Goal: Navigation & Orientation: Find specific page/section

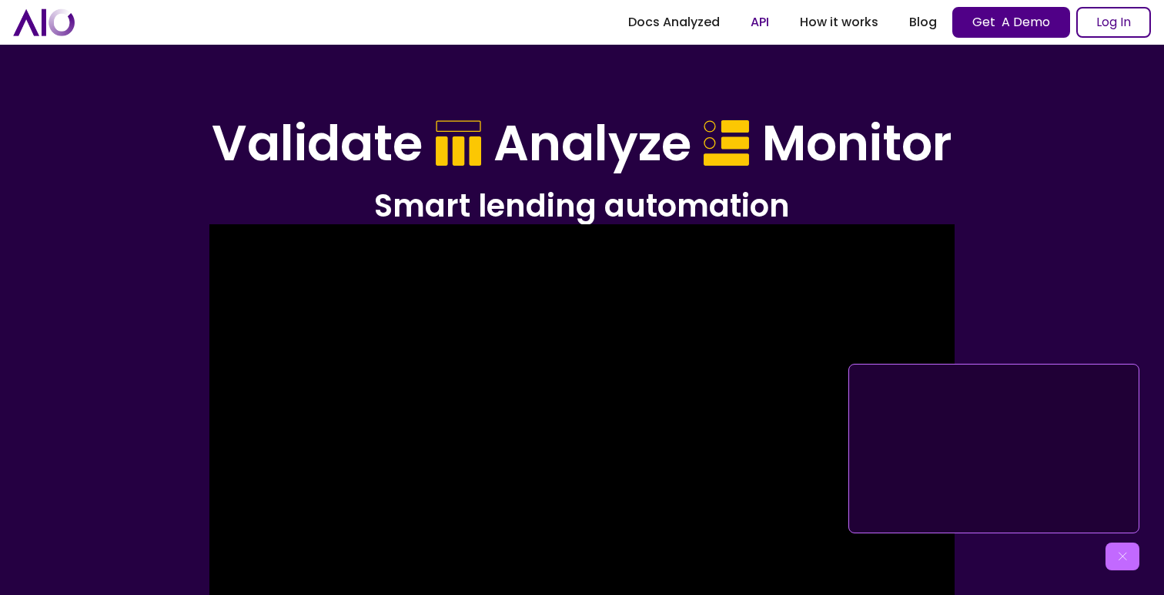
click at [762, 25] on link "API" at bounding box center [759, 22] width 49 height 28
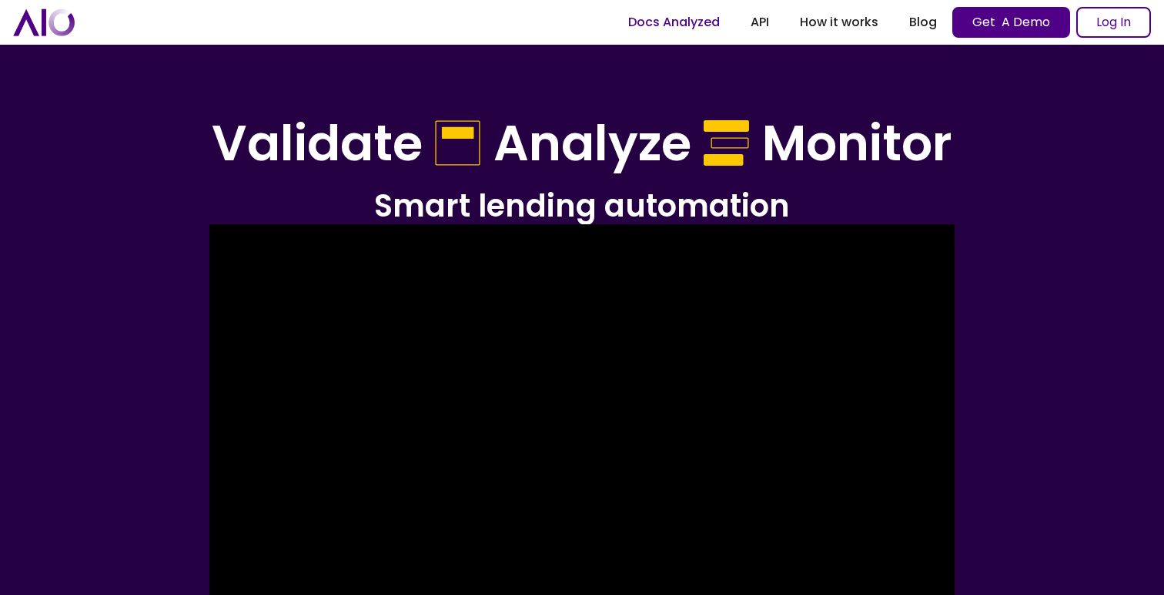
click at [678, 27] on link "Docs Analyzed" at bounding box center [674, 22] width 122 height 28
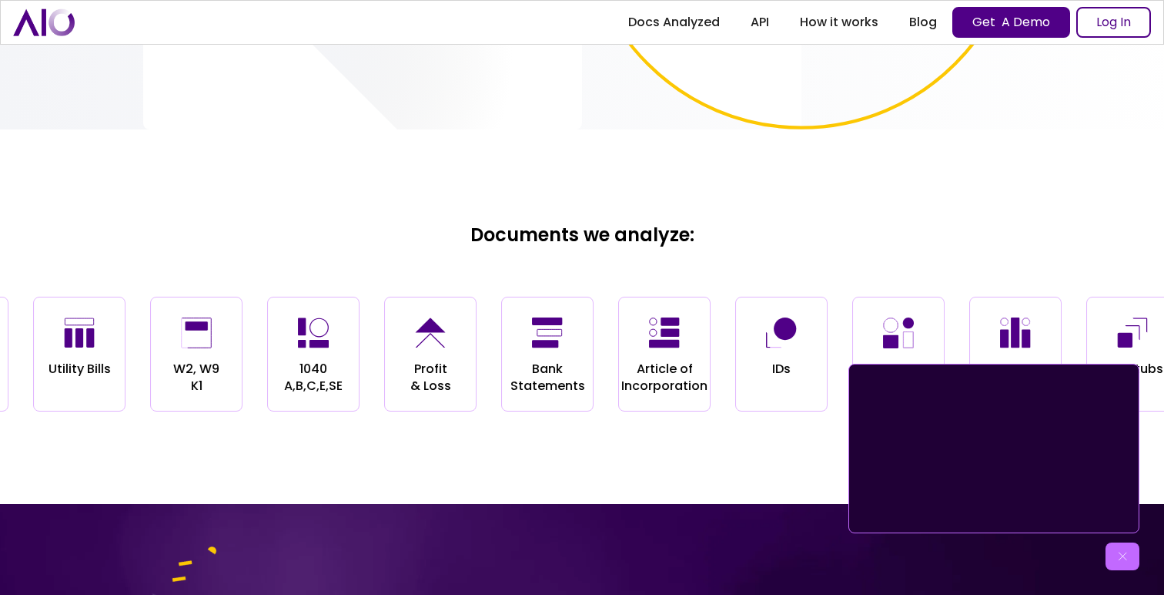
scroll to position [1541, 0]
